Goal: Navigation & Orientation: Find specific page/section

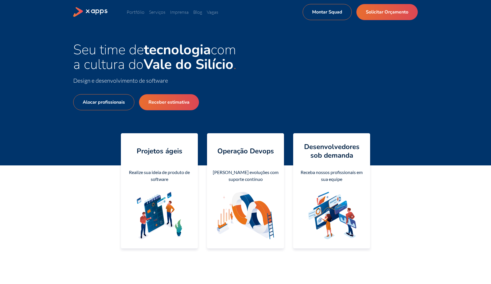
click at [167, 151] on h4 "Projetos ágeis" at bounding box center [160, 151] width 46 height 9
click at [160, 177] on div "Realize sua ideia de produto de software" at bounding box center [159, 176] width 68 height 14
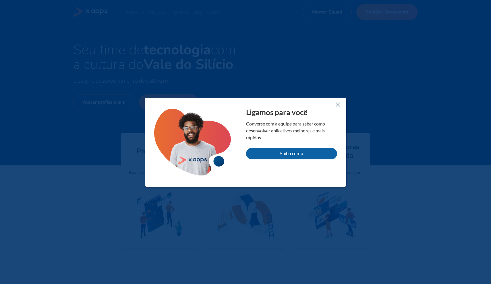
click at [338, 105] on icon at bounding box center [337, 104] width 7 height 7
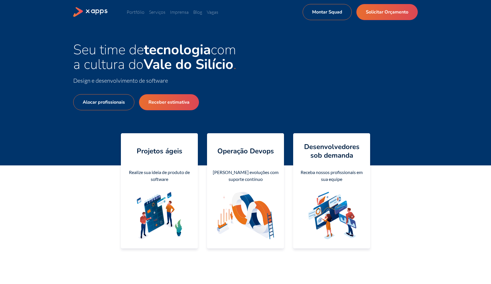
click at [125, 13] on div "Portfólio Serviços Imprensa Blog Vagas Montar Squad Solicitar Orçamento Montar …" at bounding box center [245, 12] width 344 height 16
click at [130, 12] on link "Portfólio" at bounding box center [136, 12] width 18 height 6
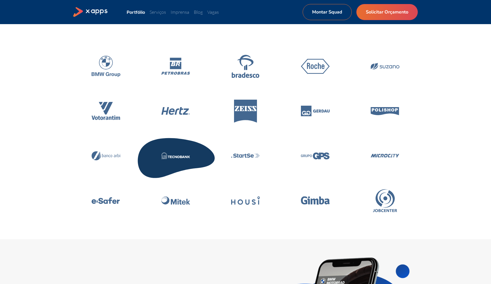
scroll to position [1, 0]
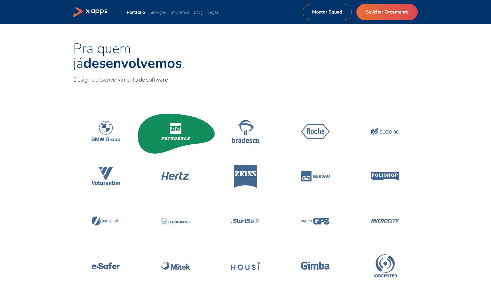
click at [178, 125] on icon at bounding box center [175, 124] width 11 height 3
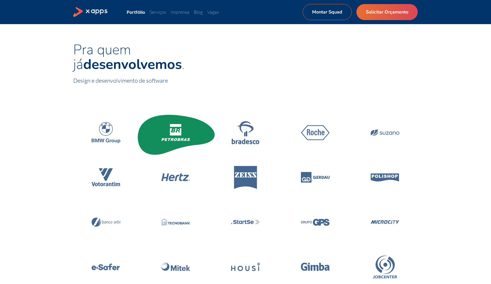
click at [175, 131] on icon at bounding box center [175, 131] width 11 height 7
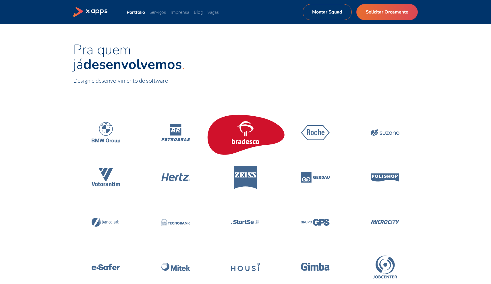
click at [244, 141] on icon at bounding box center [245, 132] width 29 height 23
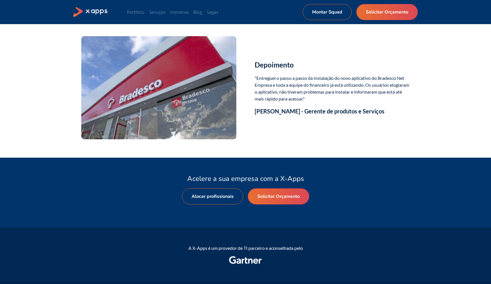
scroll to position [981, 0]
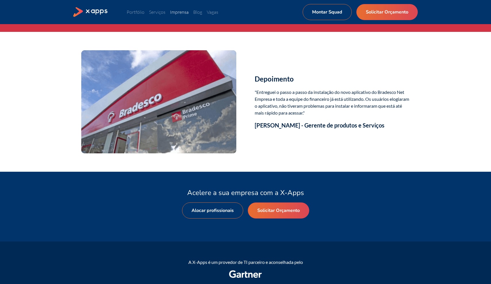
click at [172, 14] on link "Imprensa" at bounding box center [179, 12] width 19 height 6
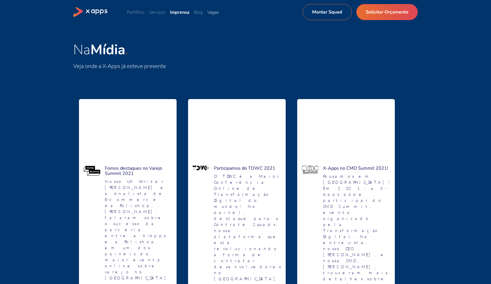
click at [212, 14] on link "Vagas" at bounding box center [212, 12] width 11 height 6
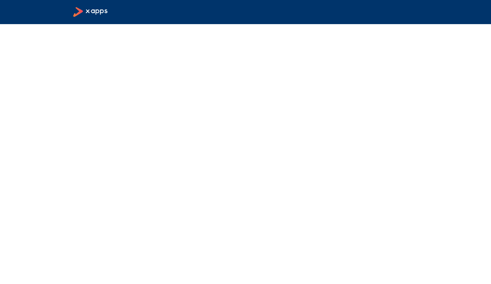
click at [101, 10] on icon at bounding box center [97, 11] width 22 height 5
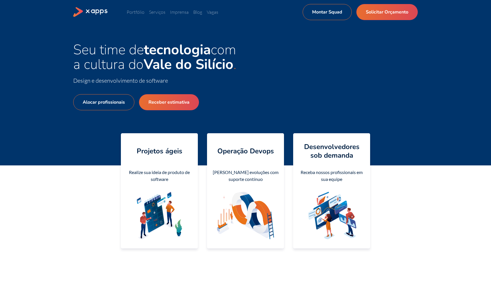
click at [195, 15] on ul "Portfólio Serviços Imprensa Blog Vagas Montar Squad Solicitar Orçamento" at bounding box center [215, 12] width 176 height 7
click at [196, 14] on link "Blog" at bounding box center [197, 12] width 9 height 6
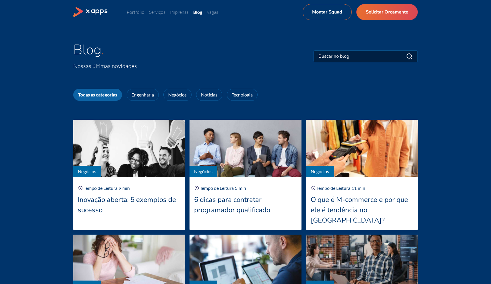
click at [182, 17] on div "Portfólio Serviços Imprensa Blog Vagas Montar Squad Solicitar Orçamento Montar …" at bounding box center [245, 12] width 344 height 16
click at [180, 13] on link "Imprensa" at bounding box center [179, 12] width 19 height 6
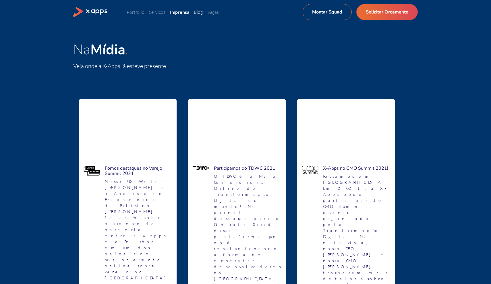
click at [196, 13] on link "Blog" at bounding box center [198, 12] width 9 height 6
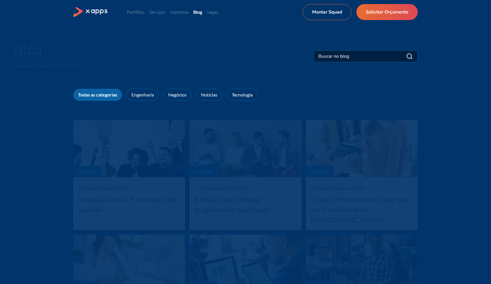
click at [219, 11] on ul "Portfólio Serviços Imprensa Blog Vagas Montar Squad Solicitar Orçamento" at bounding box center [215, 12] width 176 height 7
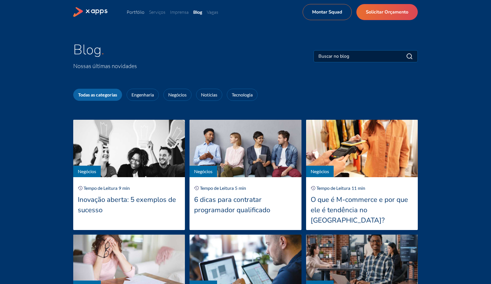
click at [137, 12] on link "Portfólio" at bounding box center [136, 12] width 18 height 6
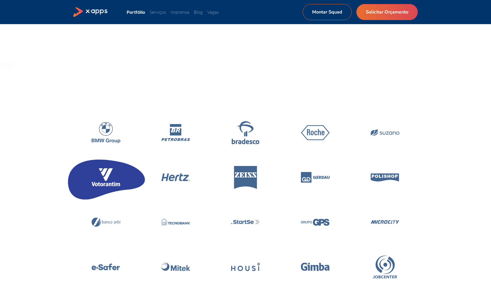
click at [108, 183] on icon at bounding box center [106, 177] width 29 height 18
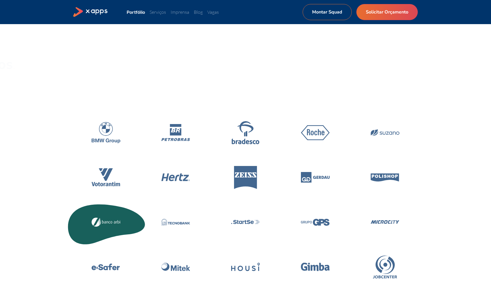
click at [108, 220] on icon at bounding box center [106, 221] width 29 height 9
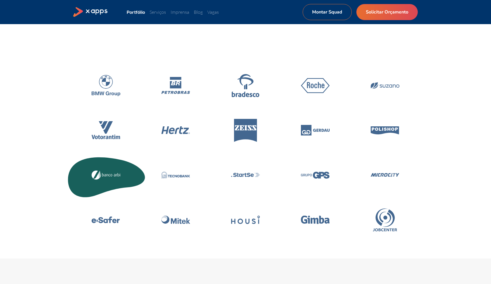
scroll to position [55, 0]
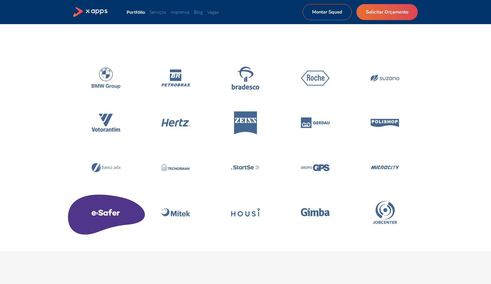
click at [112, 208] on icon at bounding box center [105, 212] width 81 height 49
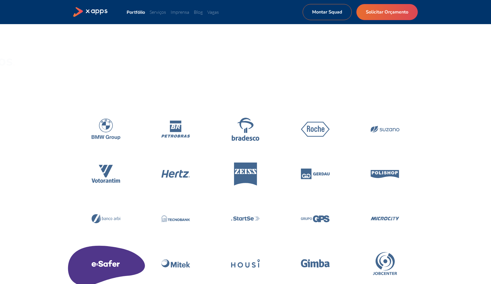
click at [112, 208] on icon at bounding box center [105, 218] width 81 height 49
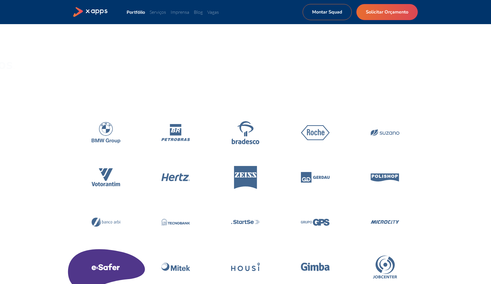
click at [112, 208] on icon at bounding box center [105, 222] width 81 height 49
click at [107, 266] on icon at bounding box center [109, 268] width 13 height 4
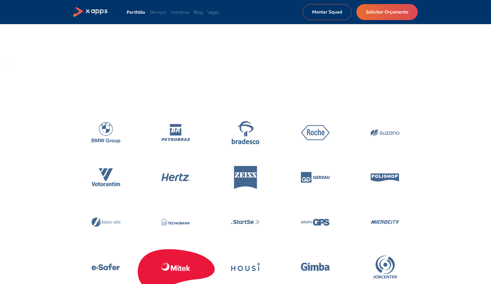
click at [179, 271] on icon at bounding box center [175, 266] width 81 height 49
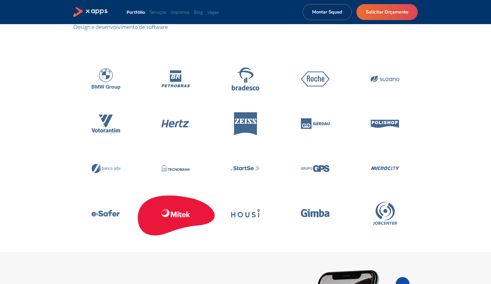
scroll to position [101, 0]
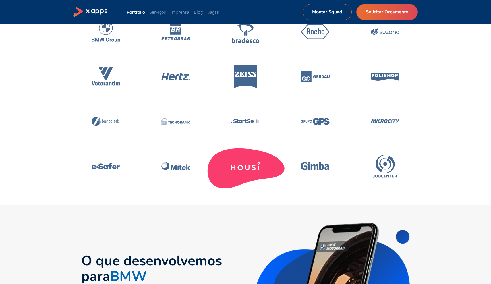
click at [251, 171] on icon at bounding box center [245, 166] width 81 height 49
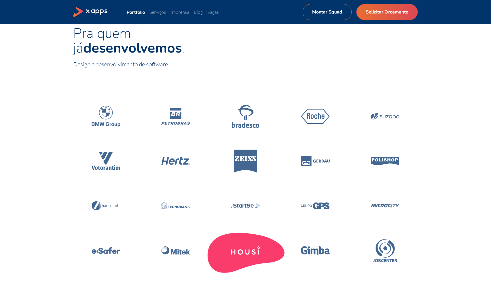
click at [251, 171] on icon at bounding box center [245, 160] width 29 height 23
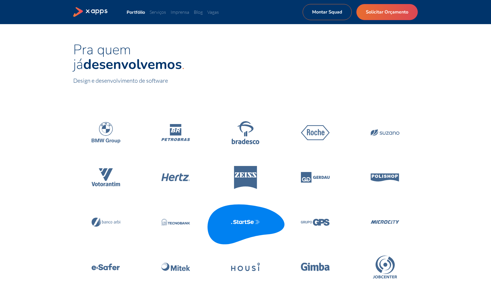
click at [239, 223] on icon at bounding box center [245, 222] width 29 height 4
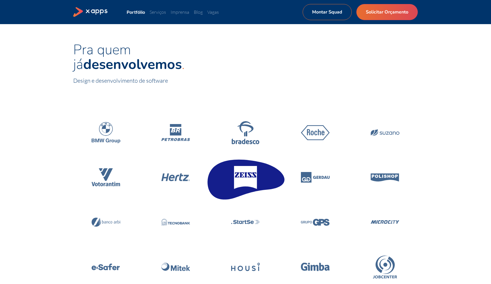
click at [245, 179] on icon at bounding box center [245, 177] width 23 height 23
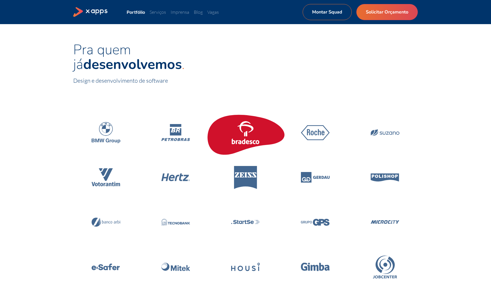
click at [245, 127] on icon at bounding box center [245, 132] width 29 height 23
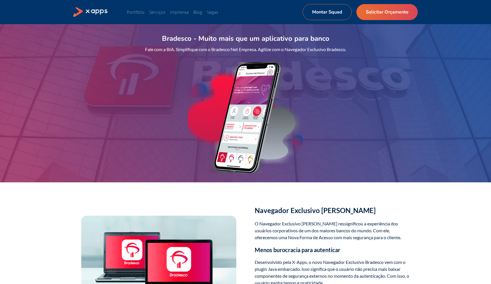
click at [245, 127] on img at bounding box center [245, 117] width 115 height 111
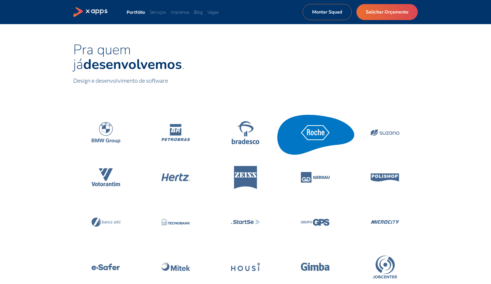
click at [320, 139] on icon at bounding box center [315, 132] width 29 height 15
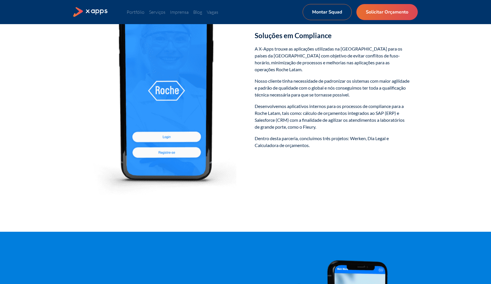
scroll to position [238, 0]
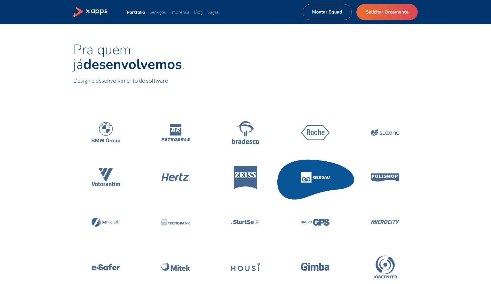
click at [309, 179] on icon at bounding box center [306, 177] width 11 height 11
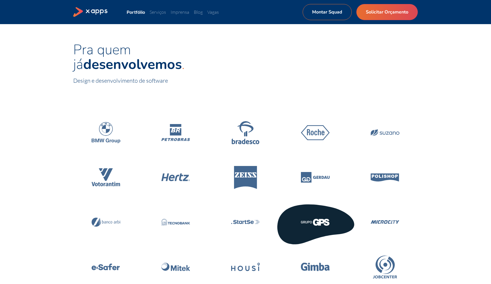
click at [316, 209] on icon at bounding box center [314, 222] width 81 height 49
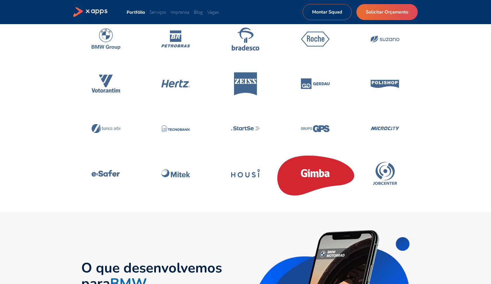
click at [318, 174] on icon at bounding box center [314, 174] width 8 height 6
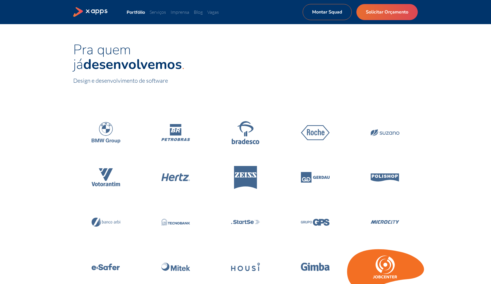
click at [380, 254] on icon at bounding box center [384, 266] width 81 height 49
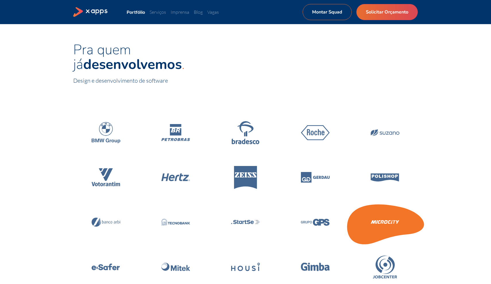
click at [385, 225] on icon at bounding box center [384, 222] width 81 height 49
click at [388, 220] on icon at bounding box center [384, 222] width 29 height 4
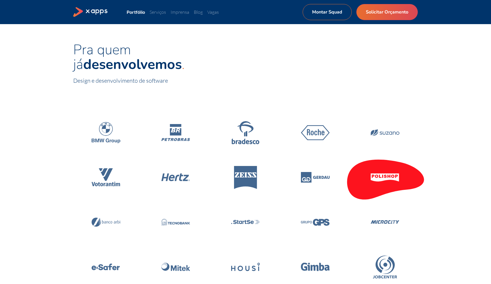
click at [381, 178] on icon at bounding box center [384, 177] width 29 height 8
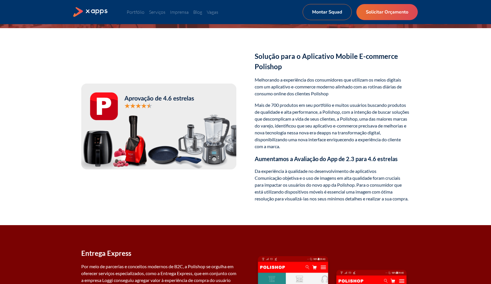
scroll to position [155, 0]
